Goal: Transaction & Acquisition: Purchase product/service

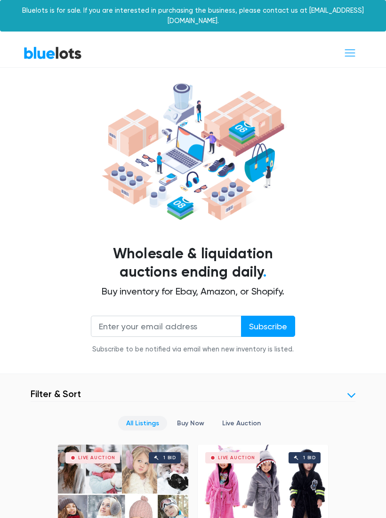
click at [351, 47] on span "Toggle navigation" at bounding box center [349, 53] width 13 height 13
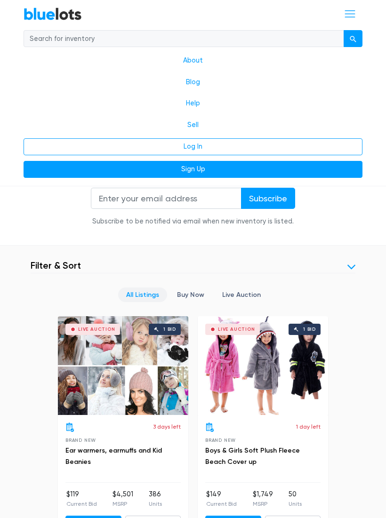
scroll to position [279, 0]
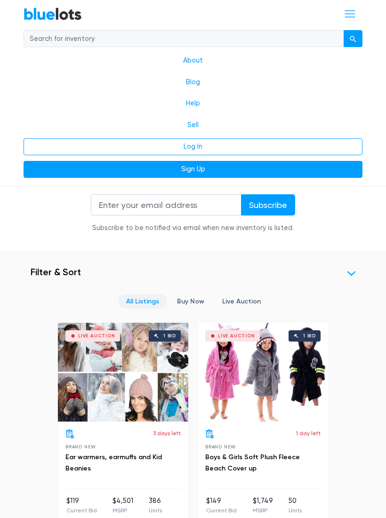
click at [352, 17] on span "Toggle navigation" at bounding box center [349, 14] width 13 height 13
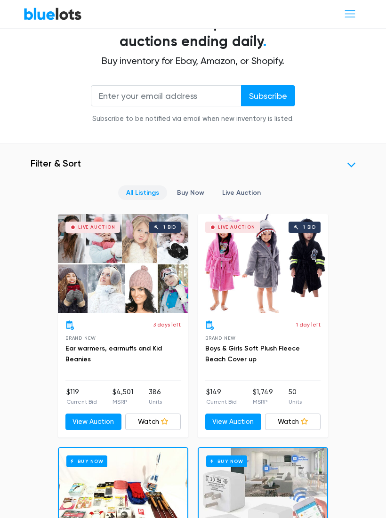
scroll to position [231, 0]
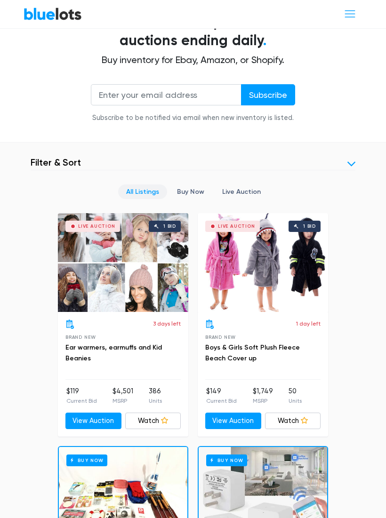
click at [239, 184] on link "Live Auction" at bounding box center [241, 191] width 55 height 15
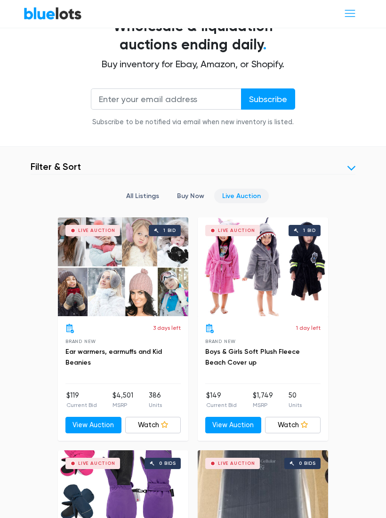
scroll to position [226, 0]
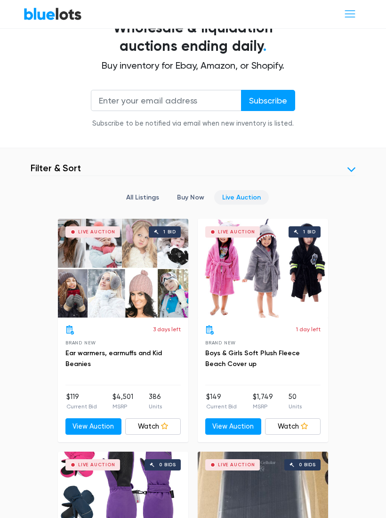
click at [191, 190] on link "Buy Now" at bounding box center [190, 197] width 43 height 15
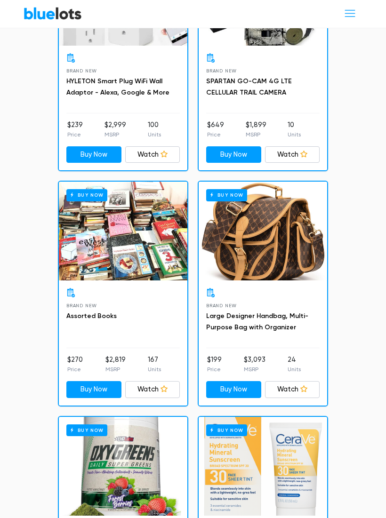
scroll to position [733, 0]
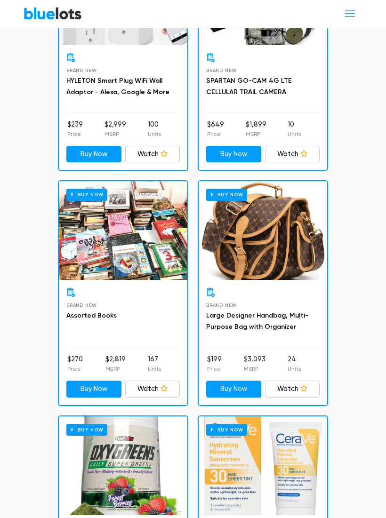
click at [239, 312] on link "Large Designer Handbag, Multi-Purpose Bag with Organizer" at bounding box center [257, 321] width 102 height 19
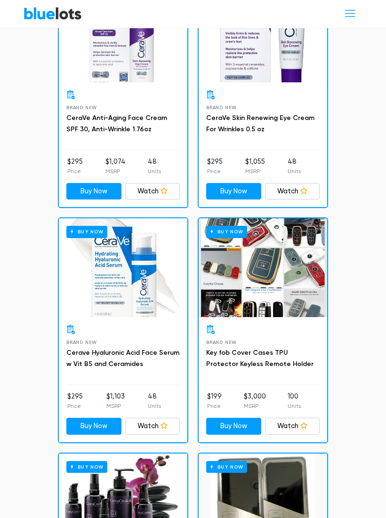
scroll to position [2325, 0]
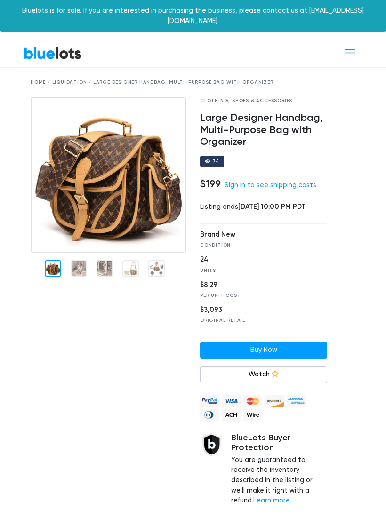
click at [98, 252] on img at bounding box center [108, 174] width 155 height 155
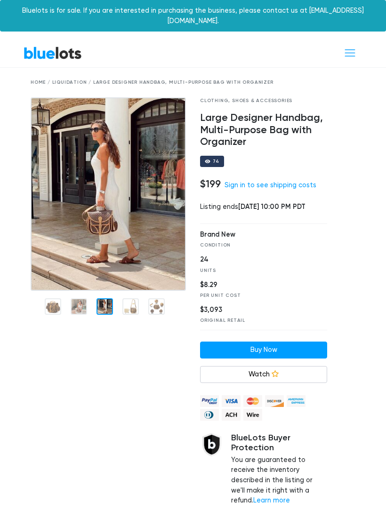
click at [34, 335] on div at bounding box center [108, 316] width 169 height 438
click at [167, 151] on img at bounding box center [108, 194] width 155 height 194
click at [205, 79] on div "Home / Liquidation / Large Designer Handbag, Multi-Purpose Bag with Organizer" at bounding box center [193, 82] width 325 height 7
